Goal: Task Accomplishment & Management: Complete application form

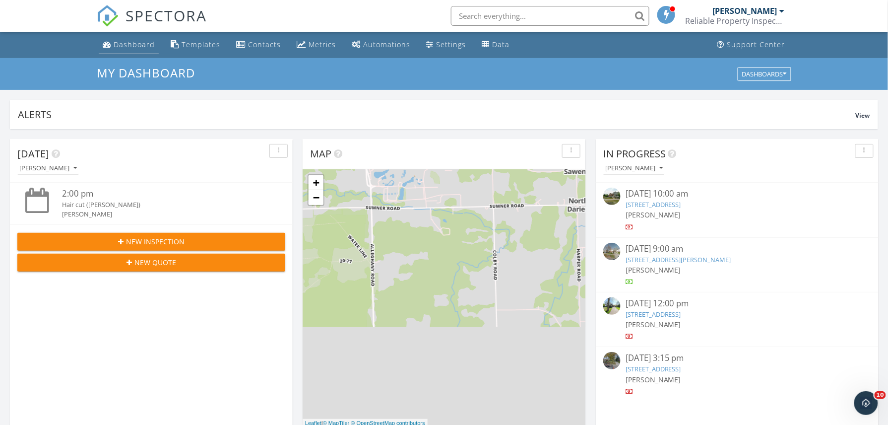
click at [118, 43] on div "Dashboard" at bounding box center [134, 44] width 41 height 9
click at [153, 233] on button "New Inspection" at bounding box center [151, 242] width 268 height 18
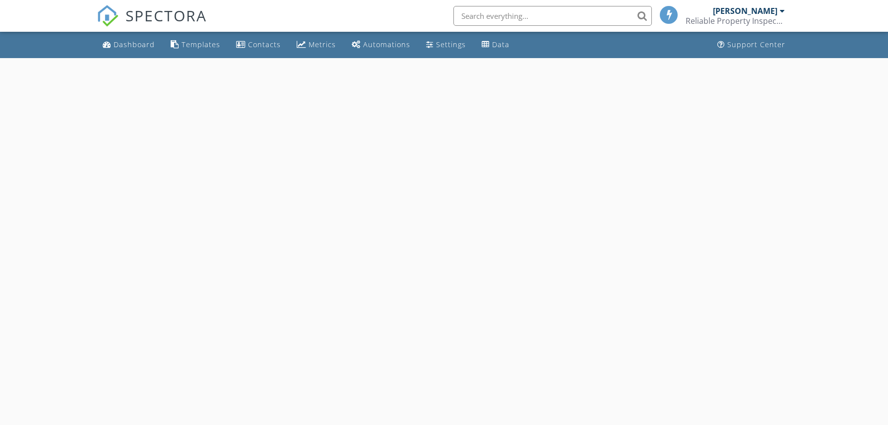
select select "8"
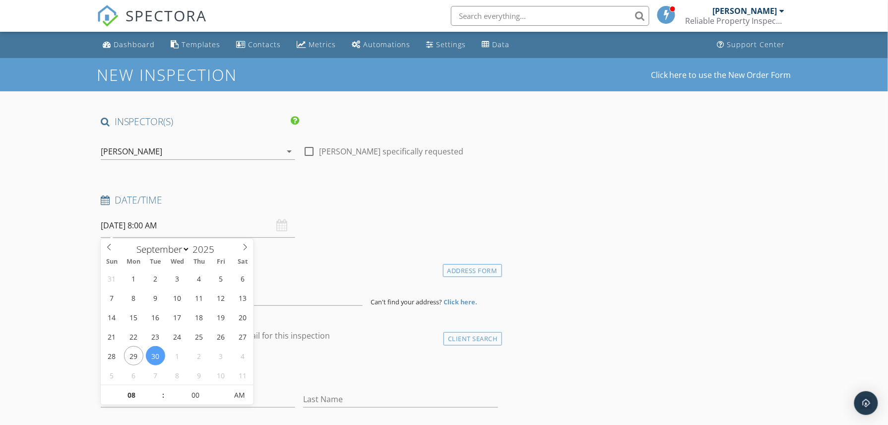
click at [165, 225] on input "[DATE] 8:00 AM" at bounding box center [198, 225] width 195 height 24
type input "09"
type input "[DATE] 9:00 AM"
click at [161, 393] on span at bounding box center [158, 390] width 7 height 10
type input "10"
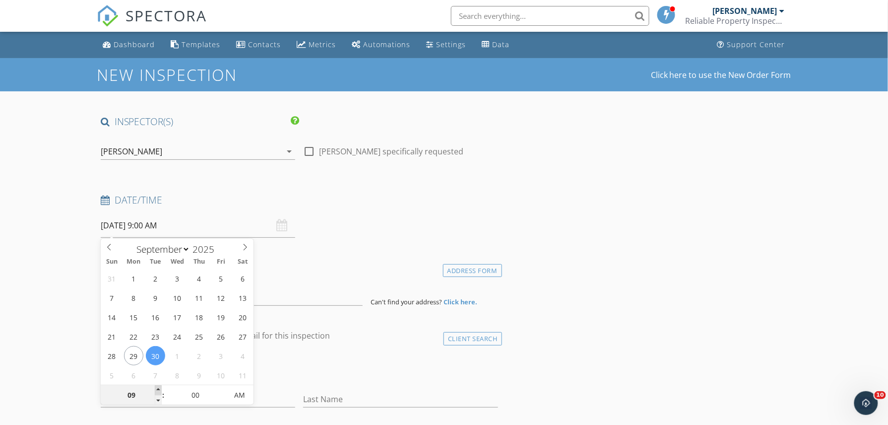
type input "[DATE] 10:00 AM"
click at [161, 393] on span at bounding box center [158, 390] width 7 height 10
type input "11"
type input "[DATE] 11:00 AM"
click at [161, 393] on span at bounding box center [158, 390] width 7 height 10
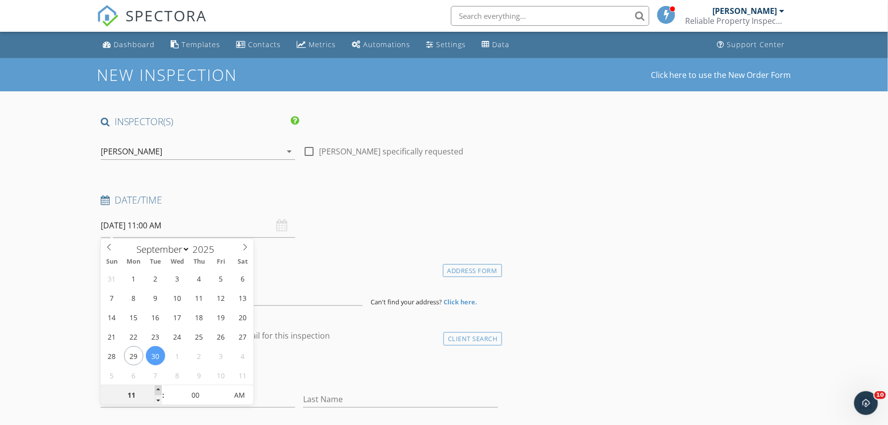
type input "12"
type input "[DATE] 12:00 PM"
click at [161, 393] on span at bounding box center [158, 390] width 7 height 10
type input "01"
type input "[DATE] 1:00 PM"
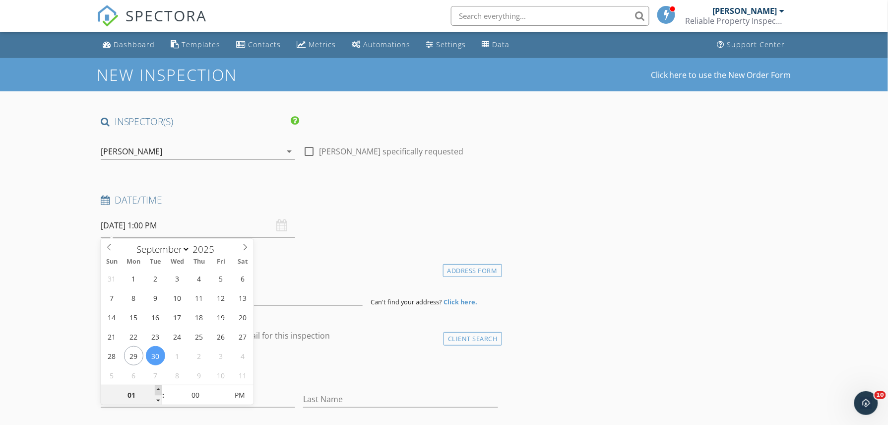
click at [161, 393] on span at bounding box center [158, 390] width 7 height 10
type input "02"
type input "[DATE] 2:00 PM"
click at [161, 393] on span at bounding box center [158, 390] width 7 height 10
type input "03"
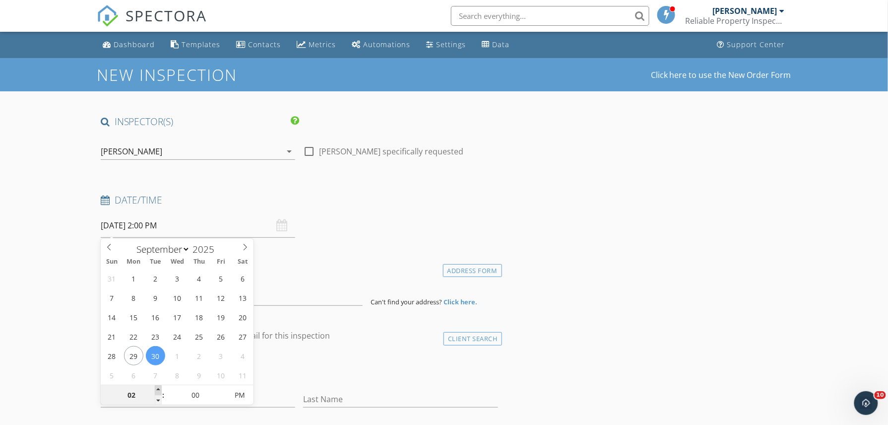
type input "[DATE] 3:00 PM"
click at [161, 393] on span at bounding box center [158, 390] width 7 height 10
click at [165, 394] on input "00" at bounding box center [195, 396] width 61 height 20
type input "04"
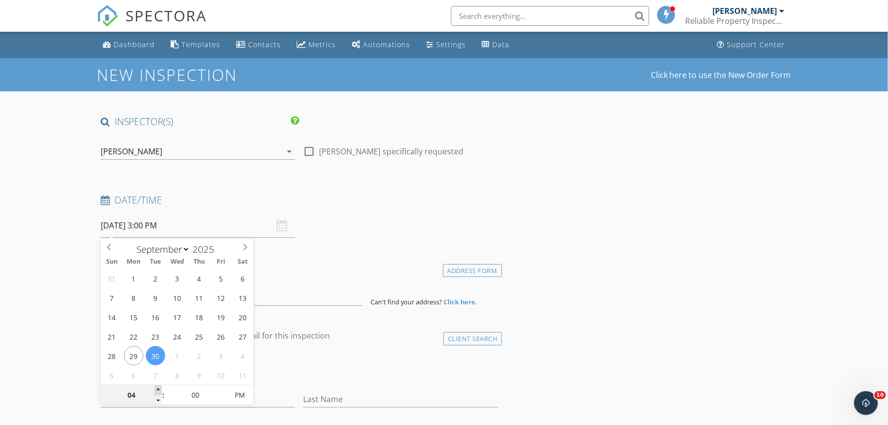
type input "[DATE] 4:00 PM"
click at [159, 391] on span at bounding box center [158, 390] width 7 height 10
click at [159, 392] on span at bounding box center [158, 390] width 7 height 10
type input "05"
type input "[DATE] 5:00 PM"
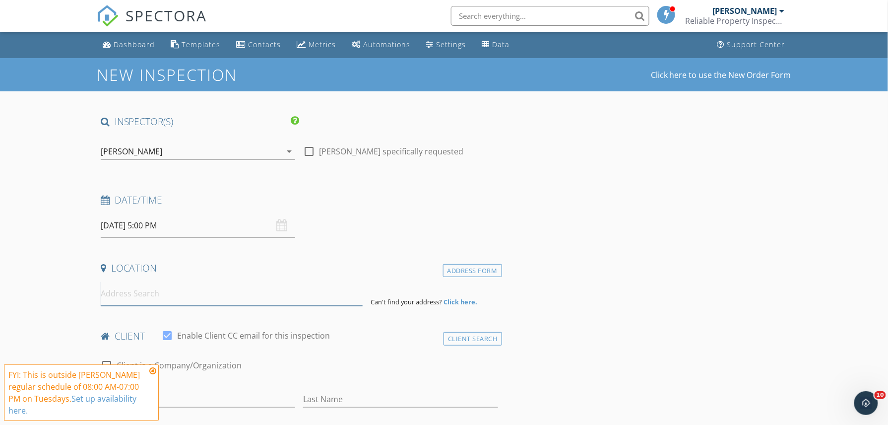
click at [141, 294] on input at bounding box center [232, 293] width 262 height 24
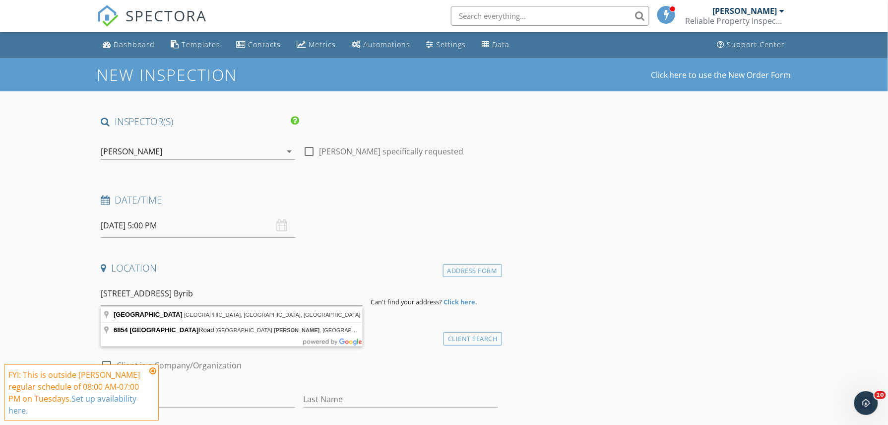
type input "[STREET_ADDRESS][PERSON_NAME]"
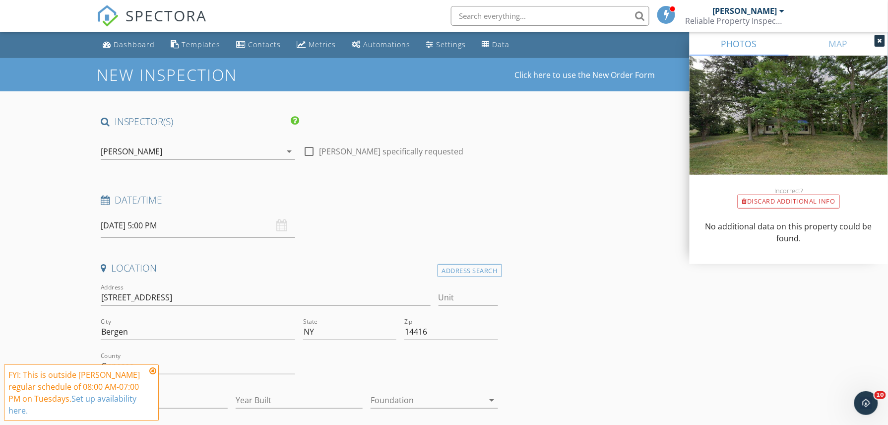
scroll to position [132, 0]
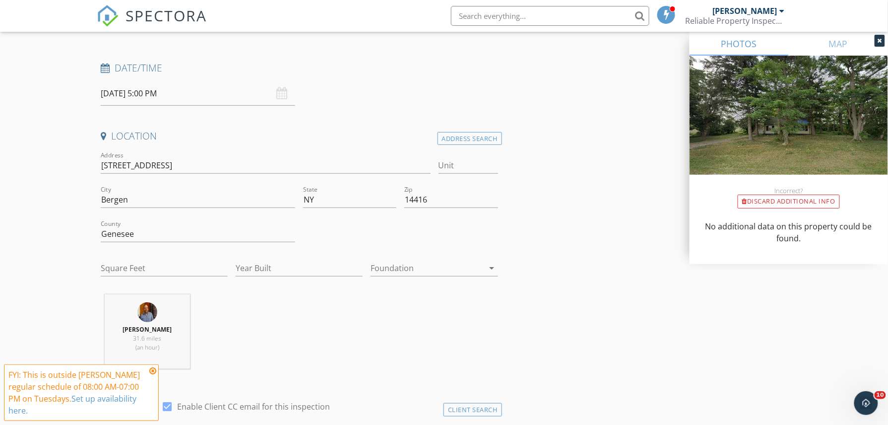
click at [427, 268] on div at bounding box center [427, 268] width 113 height 16
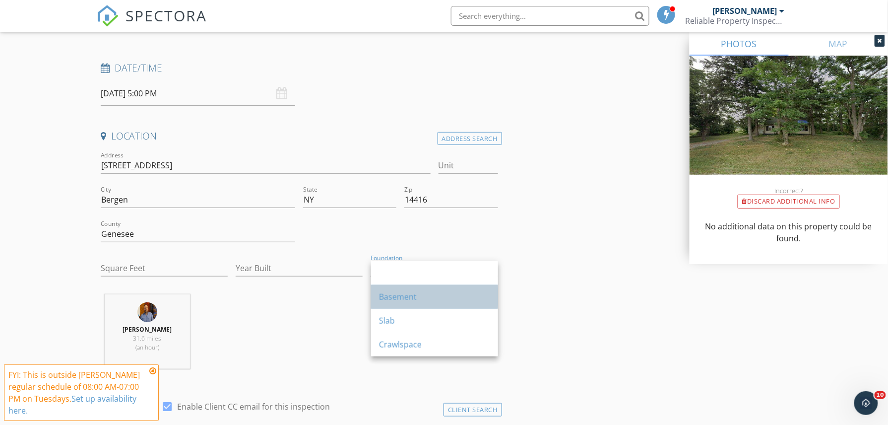
click at [413, 295] on div "Basement" at bounding box center [434, 297] width 111 height 12
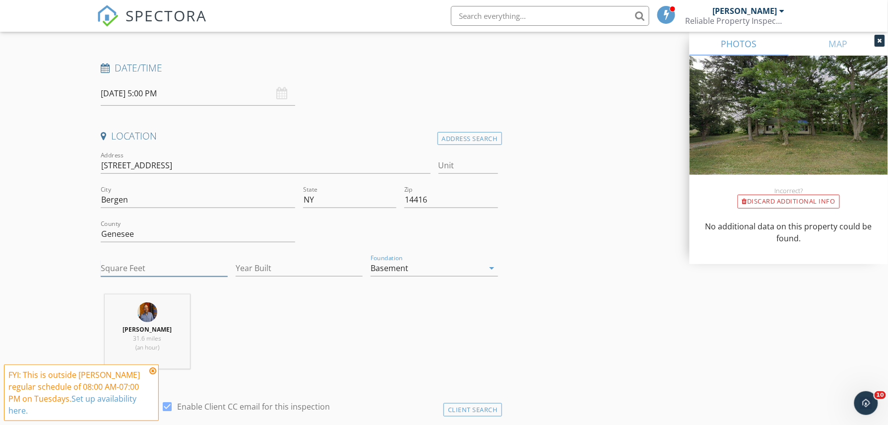
click at [145, 270] on input "Square Feet" at bounding box center [164, 268] width 127 height 16
type input "996"
click at [250, 266] on input "Year Built" at bounding box center [299, 268] width 127 height 16
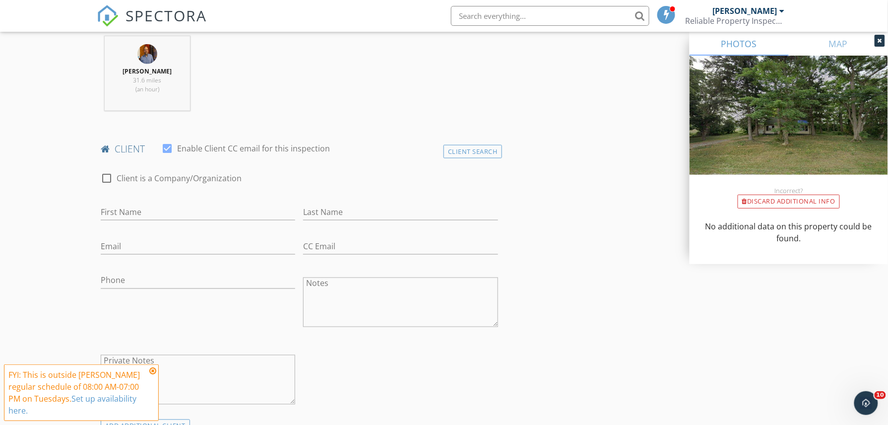
scroll to position [397, 0]
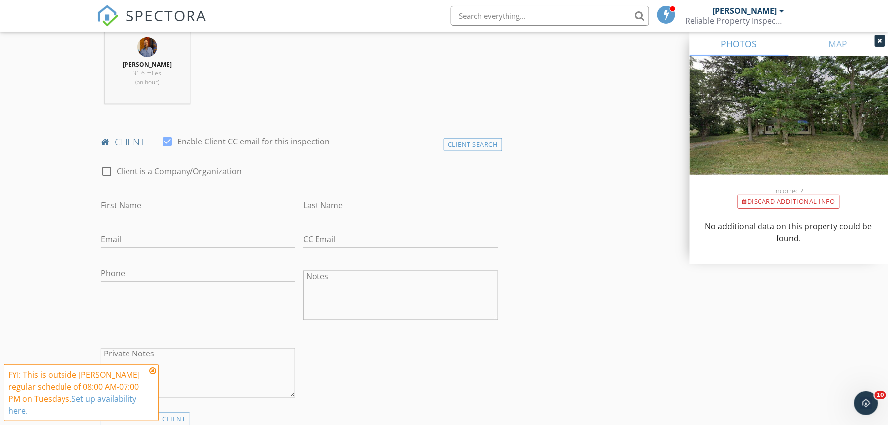
type input "1947"
click at [148, 203] on input "First Name" at bounding box center [198, 205] width 195 height 16
type input "[PERSON_NAME]"
type input "[EMAIL_ADDRESS][DOMAIN_NAME]"
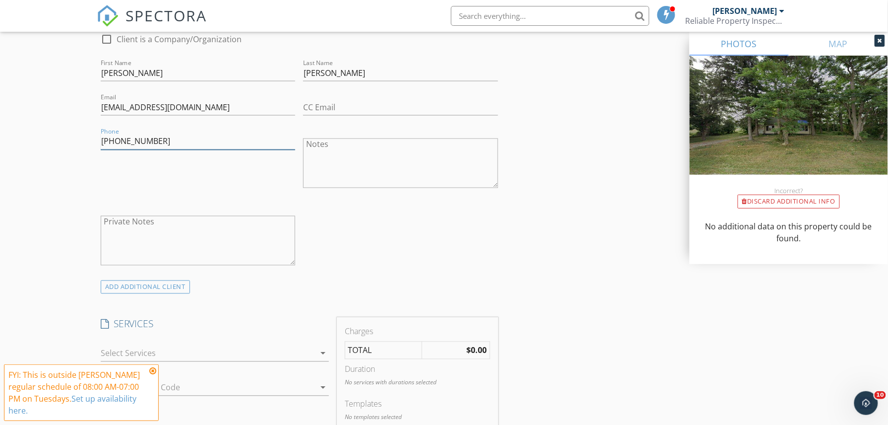
scroll to position [662, 0]
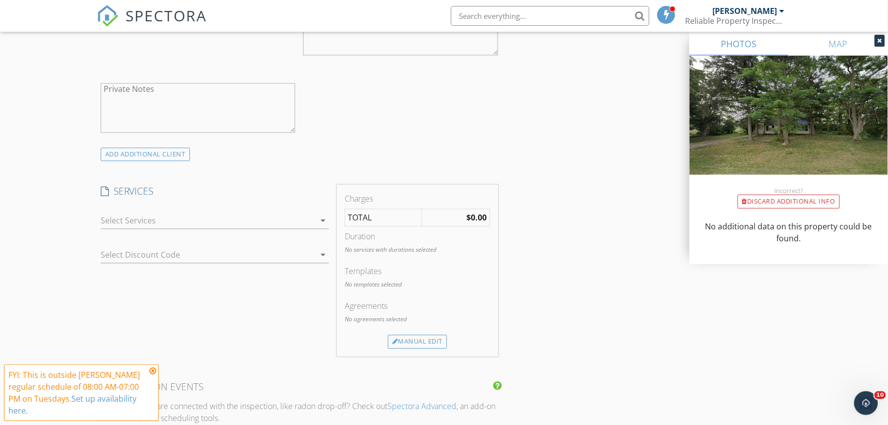
type input "[PHONE_NUMBER]"
click at [141, 221] on div at bounding box center [208, 221] width 214 height 16
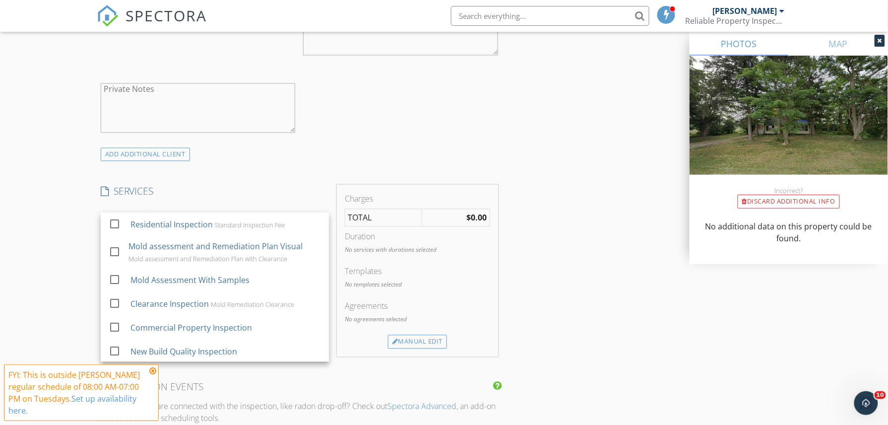
click at [141, 221] on div "Residential Inspection" at bounding box center [172, 225] width 82 height 12
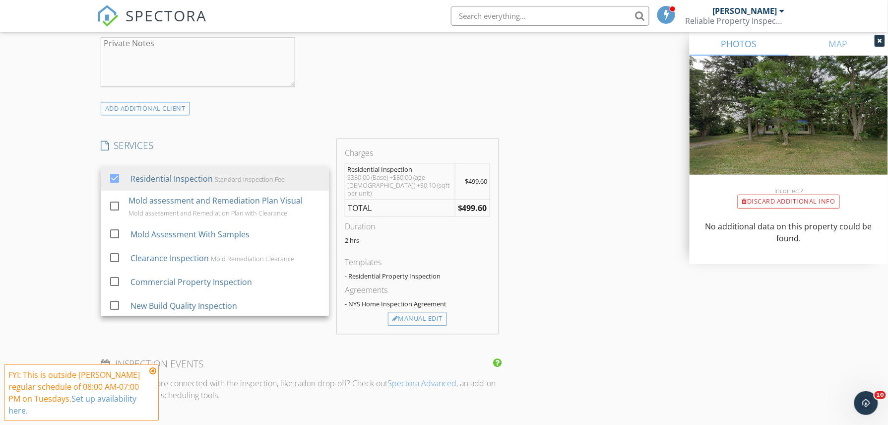
scroll to position [728, 0]
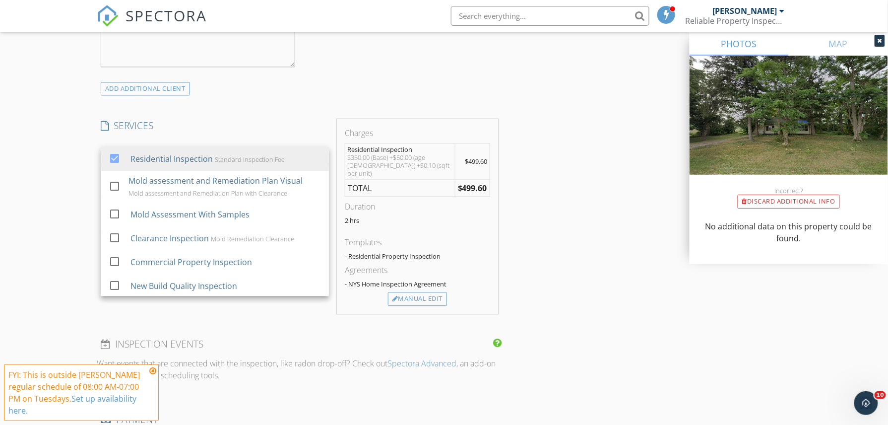
drag, startPoint x: 569, startPoint y: 302, endPoint x: 379, endPoint y: 262, distance: 193.7
click at [569, 301] on div "INSPECTOR(S) check_box [PERSON_NAME] PRIMARY [PERSON_NAME] arrow_drop_down chec…" at bounding box center [444, 213] width 695 height 1650
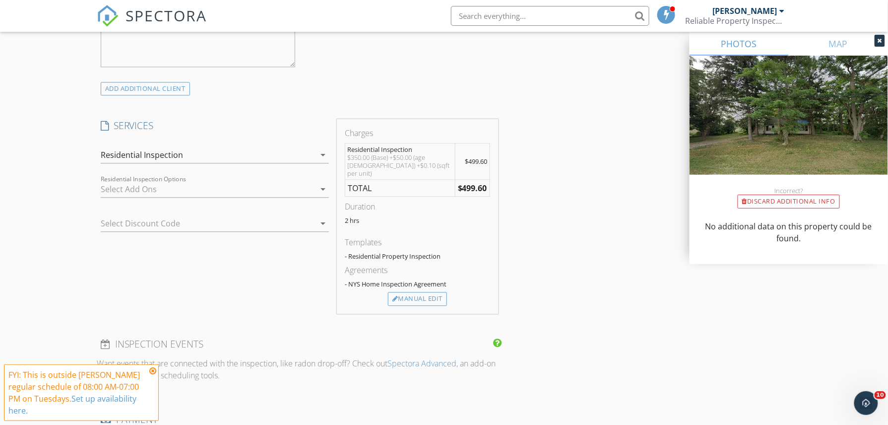
click at [173, 195] on div at bounding box center [208, 189] width 214 height 16
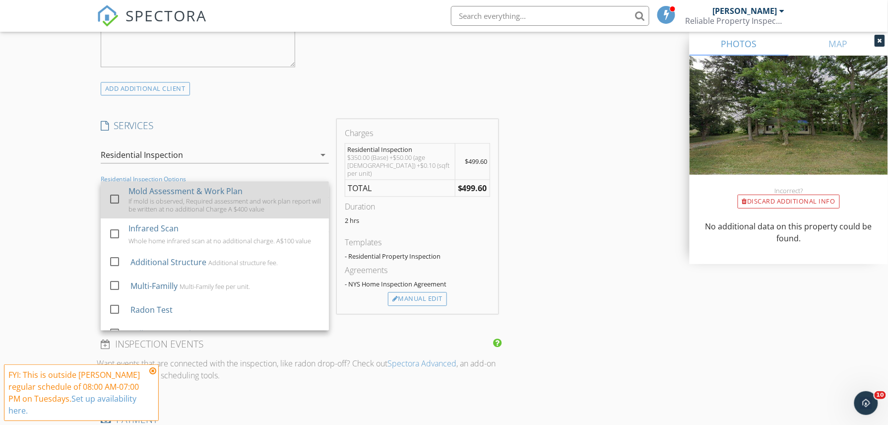
click at [175, 205] on div "If mold is observed, Required assessment and work plan report will be written a…" at bounding box center [225, 205] width 193 height 16
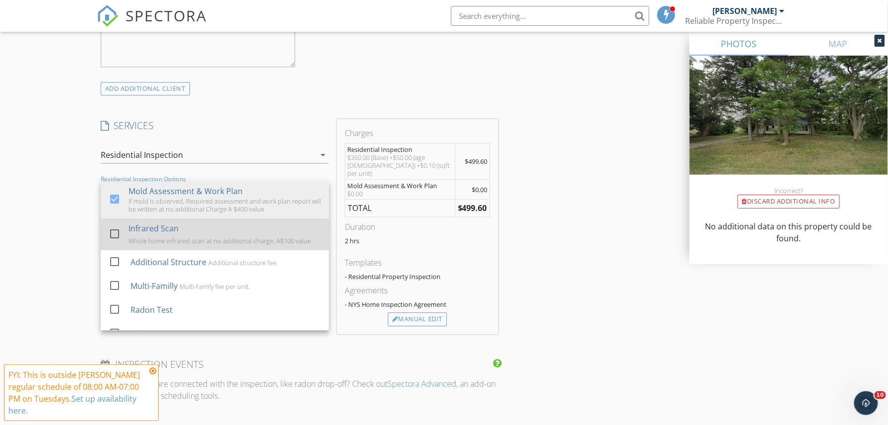
click at [167, 234] on div "Infrared Scan" at bounding box center [154, 228] width 50 height 12
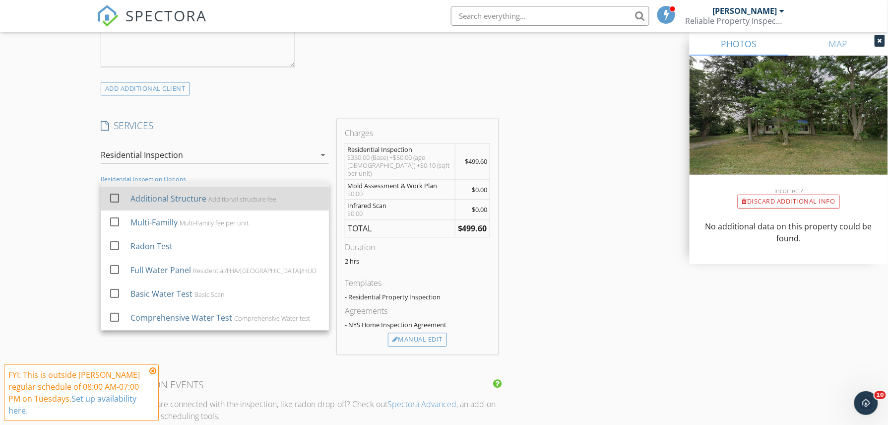
scroll to position [134, 0]
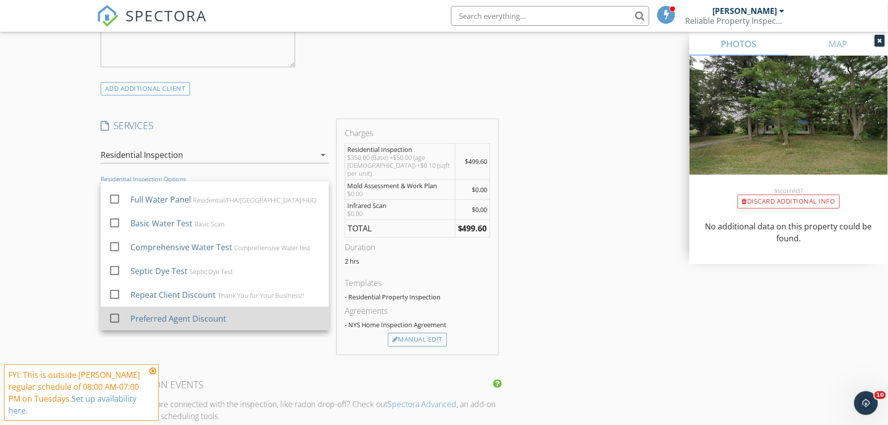
click at [194, 314] on div "Preferred Agent Discount" at bounding box center [226, 319] width 191 height 20
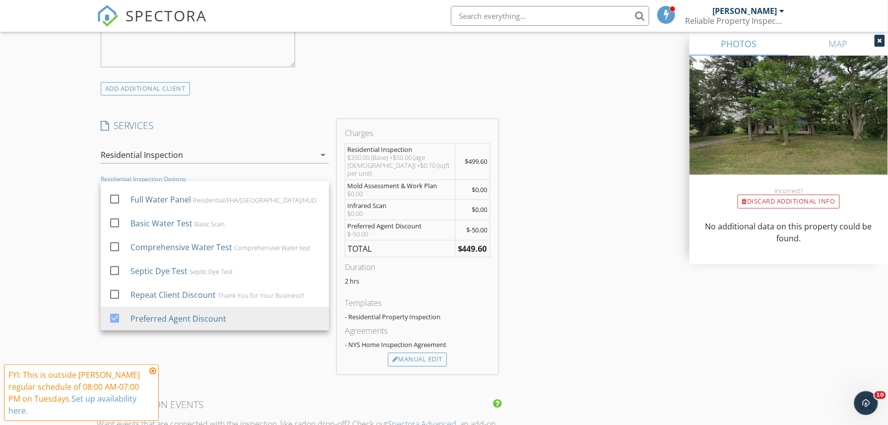
drag, startPoint x: 419, startPoint y: 351, endPoint x: 474, endPoint y: 348, distance: 55.7
click at [419, 352] on div "Manual Edit" at bounding box center [417, 359] width 59 height 14
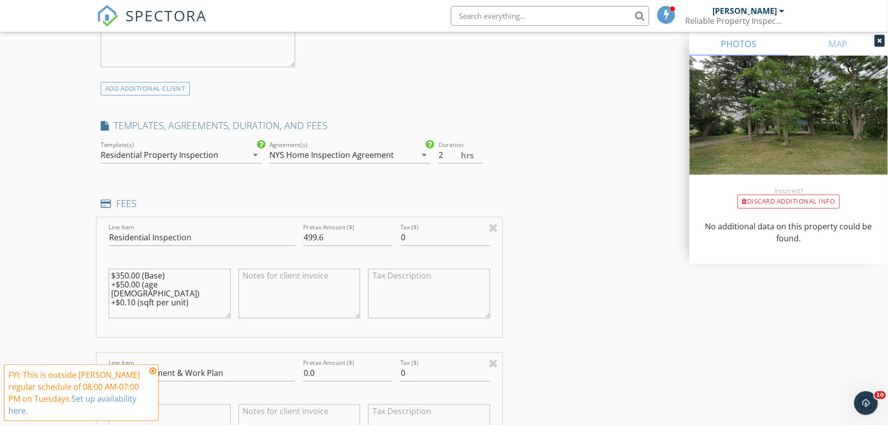
click at [126, 280] on textarea "$350.00 (Base) +$50.00 (age [DEMOGRAPHIC_DATA]) +$0.10 (sqft per unit)" at bounding box center [170, 293] width 122 height 50
click at [130, 276] on textarea "$350.00 (Base) +$50.00 (age [DEMOGRAPHIC_DATA]) +$0.10 (sqft per unit)" at bounding box center [170, 293] width 122 height 50
click at [129, 284] on textarea "$375.00 (Base) +$50.00 (age [DEMOGRAPHIC_DATA]) +$0.10 (sqft per unit)" at bounding box center [170, 293] width 122 height 50
type textarea "$375.00 (Base) +$75.00 (age [DEMOGRAPHIC_DATA]) +$0.10 (sqft per unit)"
drag, startPoint x: 326, startPoint y: 239, endPoint x: 282, endPoint y: 236, distance: 43.2
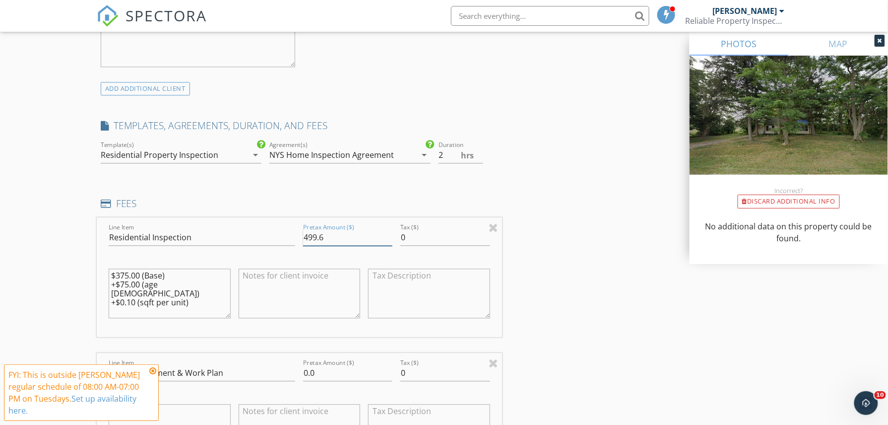
click at [282, 237] on div "Line Item Residential Inspection Pretax Amount ($) 499.6 Tax ($) 0 $375.00 (Bas…" at bounding box center [299, 277] width 405 height 120
type input "550.60"
drag, startPoint x: 560, startPoint y: 292, endPoint x: 567, endPoint y: 290, distance: 6.9
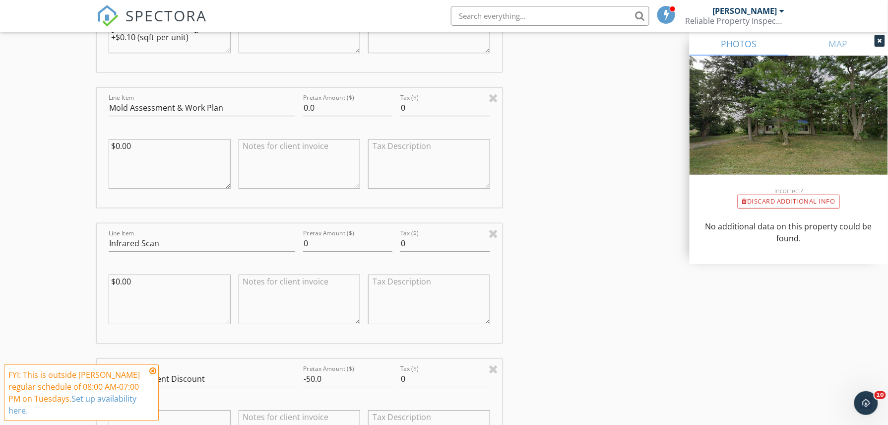
scroll to position [1059, 0]
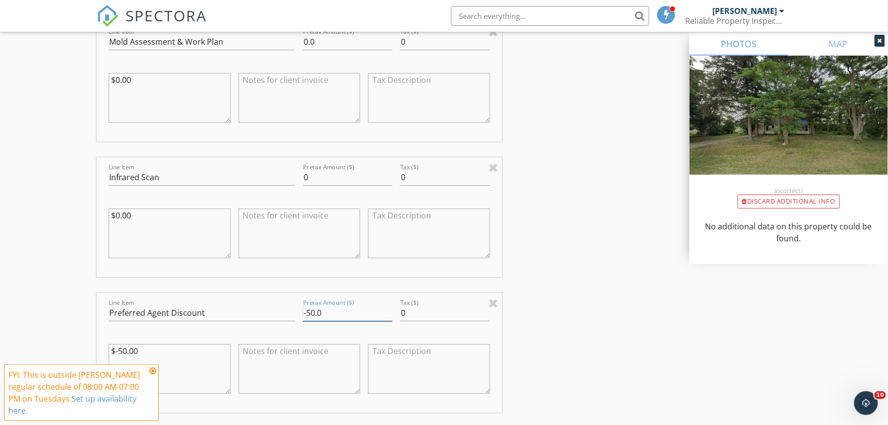
click at [331, 315] on input "-50.0" at bounding box center [347, 313] width 89 height 16
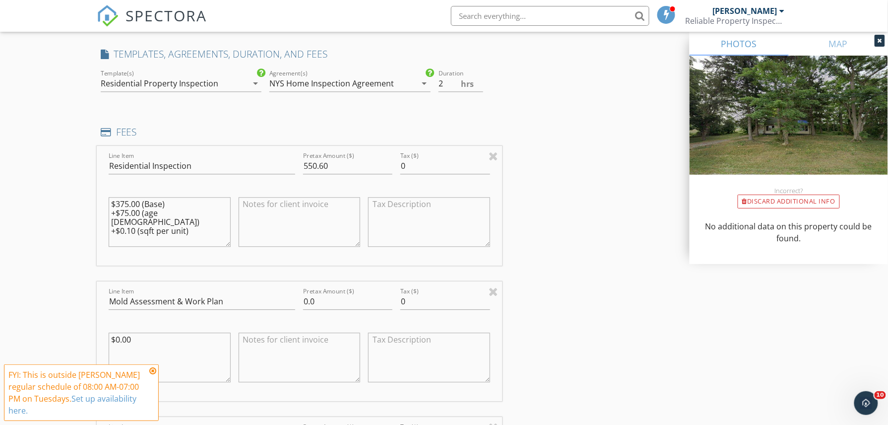
scroll to position [860, 0]
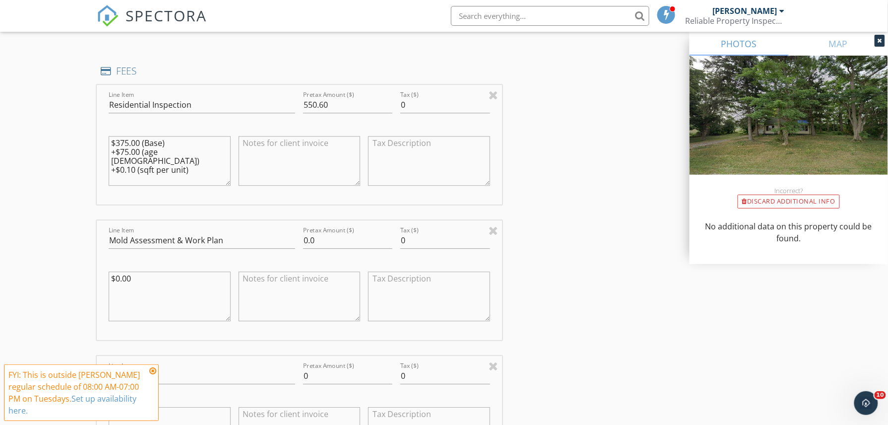
type input "-50.60"
drag, startPoint x: 198, startPoint y: 167, endPoint x: 93, endPoint y: 132, distance: 110.0
click at [93, 132] on div "New Inspection Click here to use the New Order Form INSPECTOR(S) check_box [PER…" at bounding box center [444, 309] width 888 height 2223
click at [66, 178] on div "New Inspection Click here to use the New Order Form INSPECTOR(S) check_box [PER…" at bounding box center [444, 309] width 888 height 2223
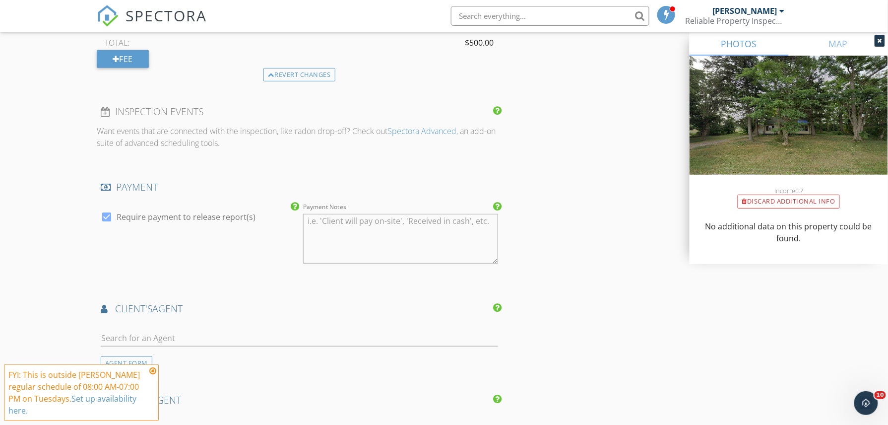
scroll to position [1522, 0]
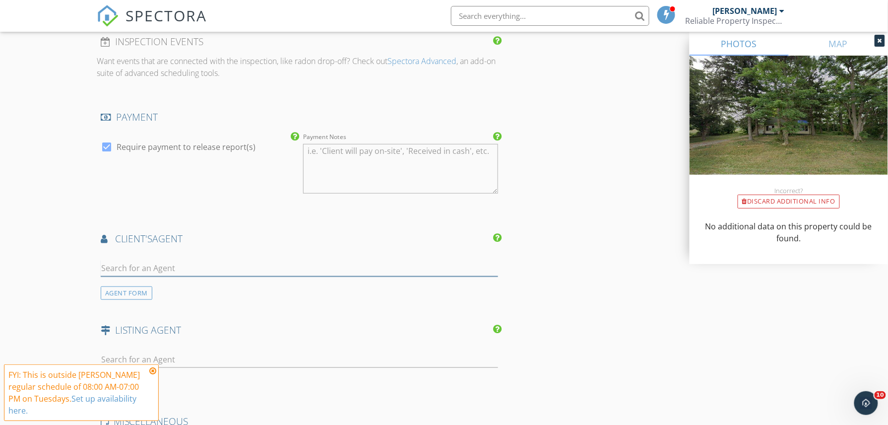
click at [199, 264] on input "text" at bounding box center [300, 268] width 398 height 16
type input "mig"
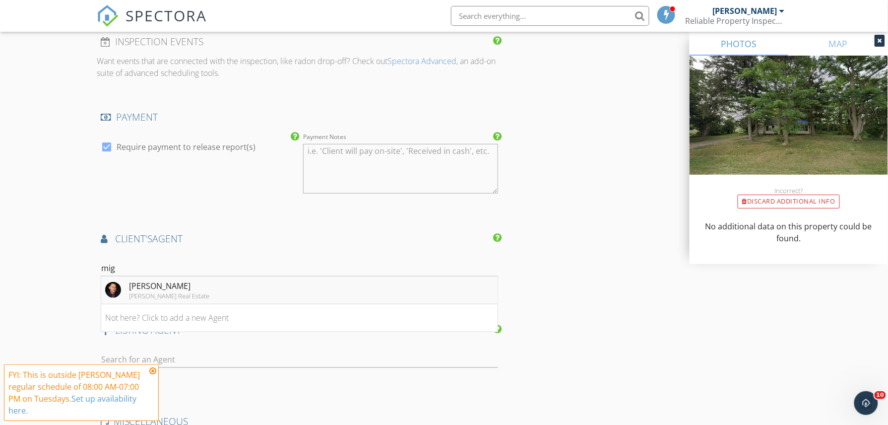
click at [112, 292] on img at bounding box center [113, 290] width 16 height 16
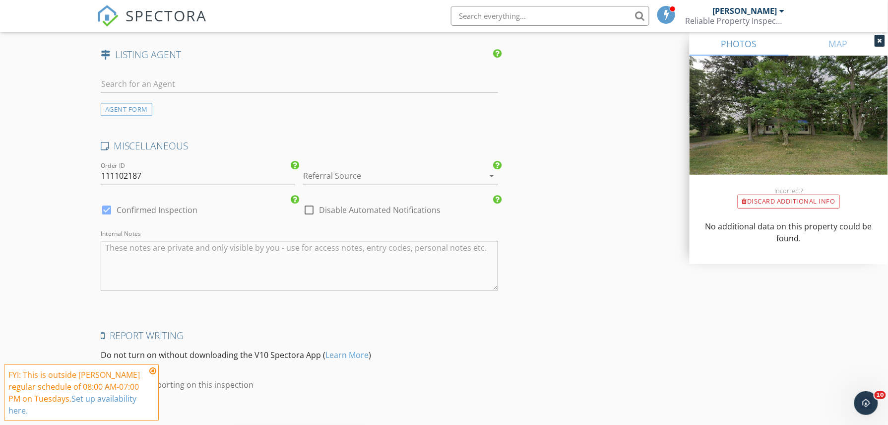
scroll to position [2019, 0]
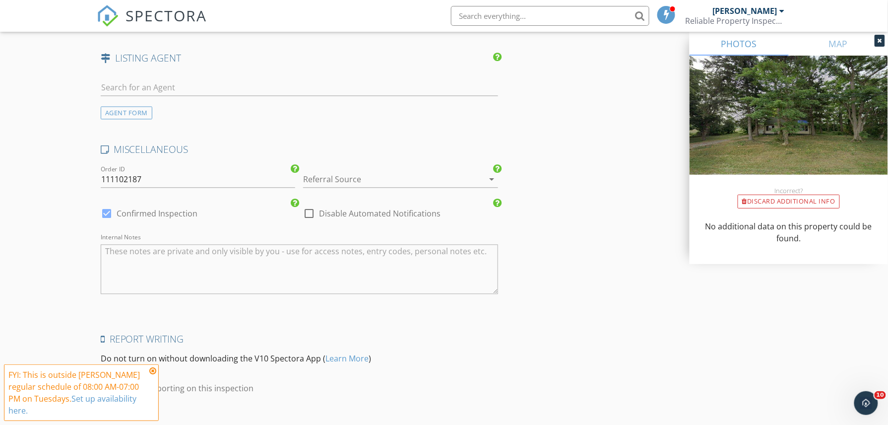
click at [405, 184] on div at bounding box center [386, 179] width 167 height 16
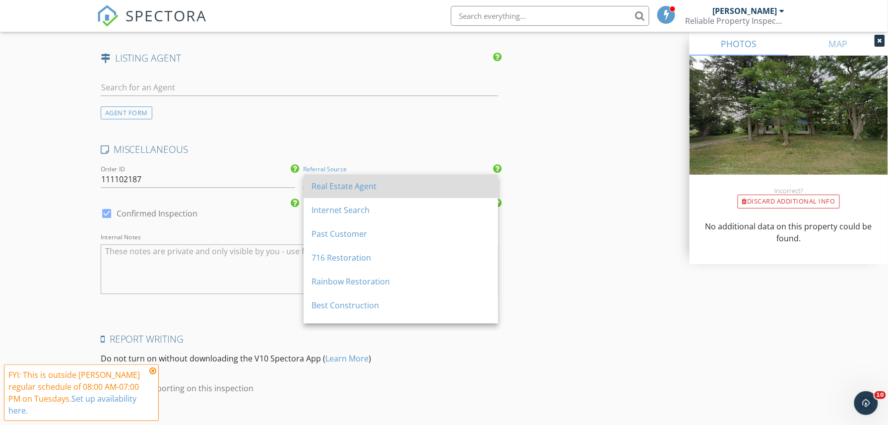
click at [398, 184] on div "Real Estate Agent" at bounding box center [401, 186] width 179 height 12
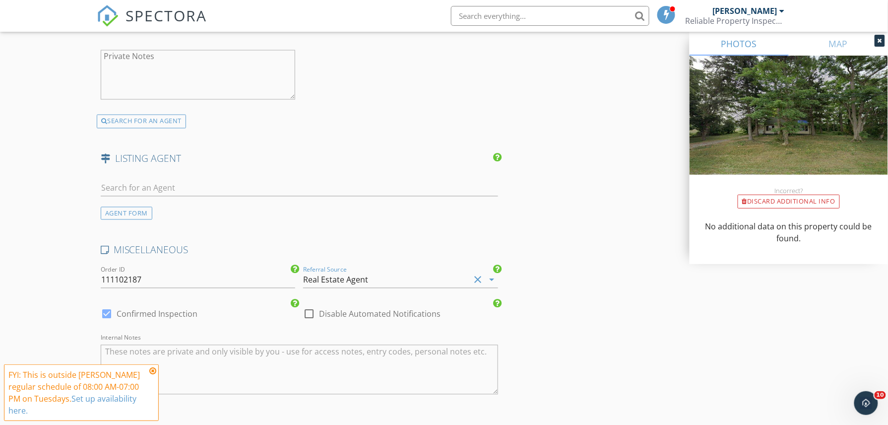
scroll to position [2085, 0]
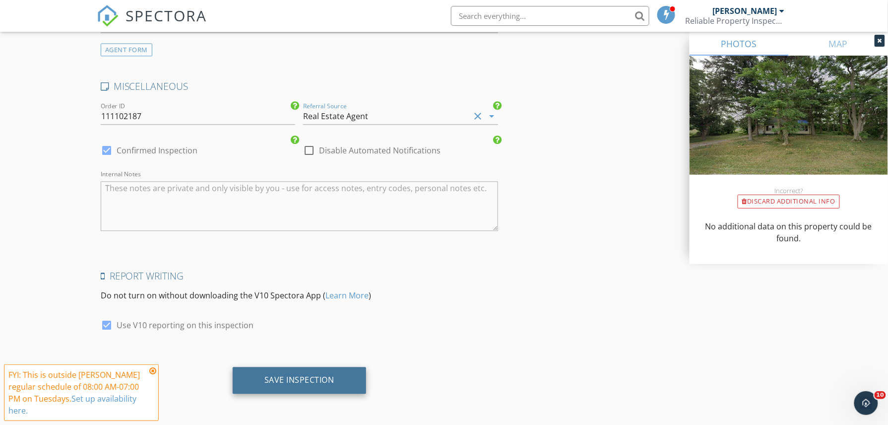
click at [301, 386] on div "Save Inspection" at bounding box center [300, 380] width 134 height 27
